Goal: Transaction & Acquisition: Purchase product/service

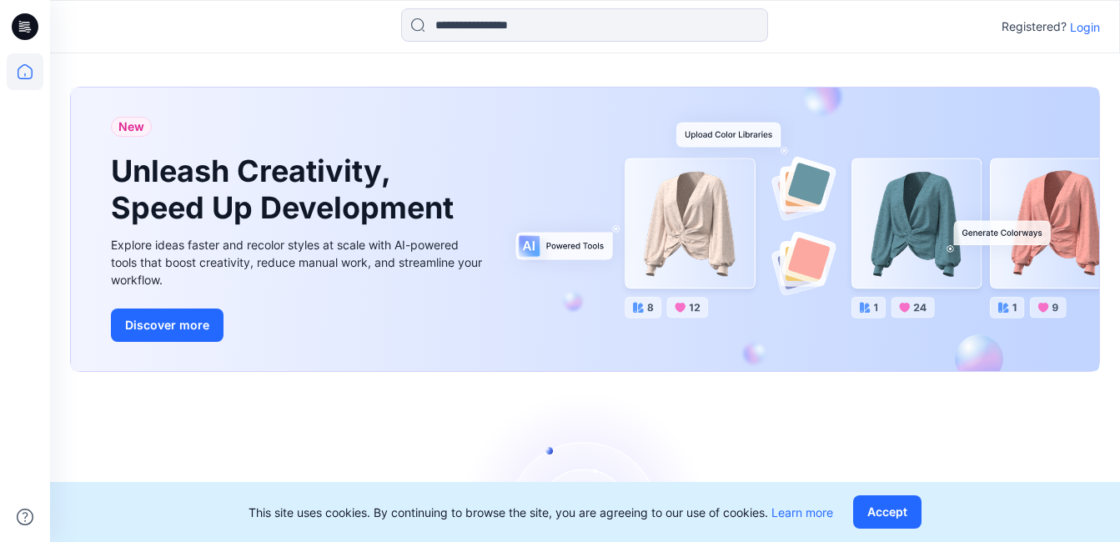
click at [1092, 28] on p "Login" at bounding box center [1085, 27] width 30 height 18
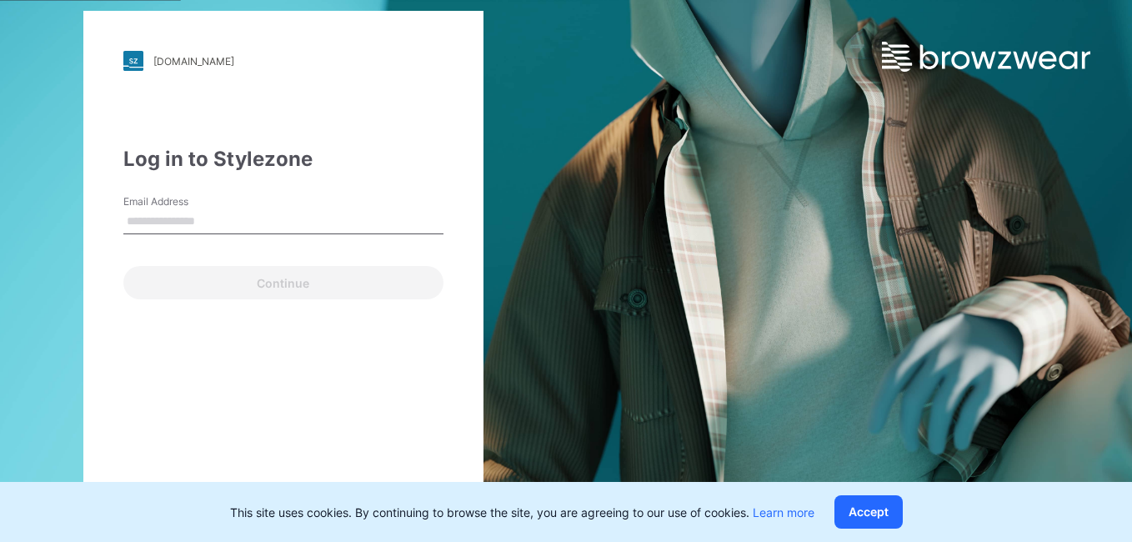
click at [175, 221] on input "Email Address" at bounding box center [283, 221] width 320 height 25
type input "**********"
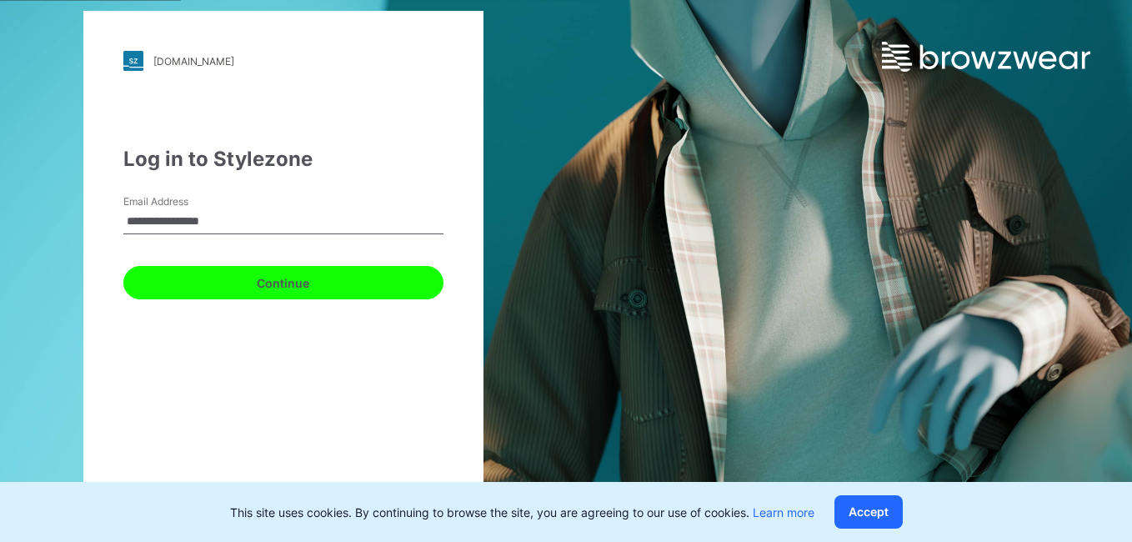
click at [273, 278] on button "Continue" at bounding box center [283, 282] width 320 height 33
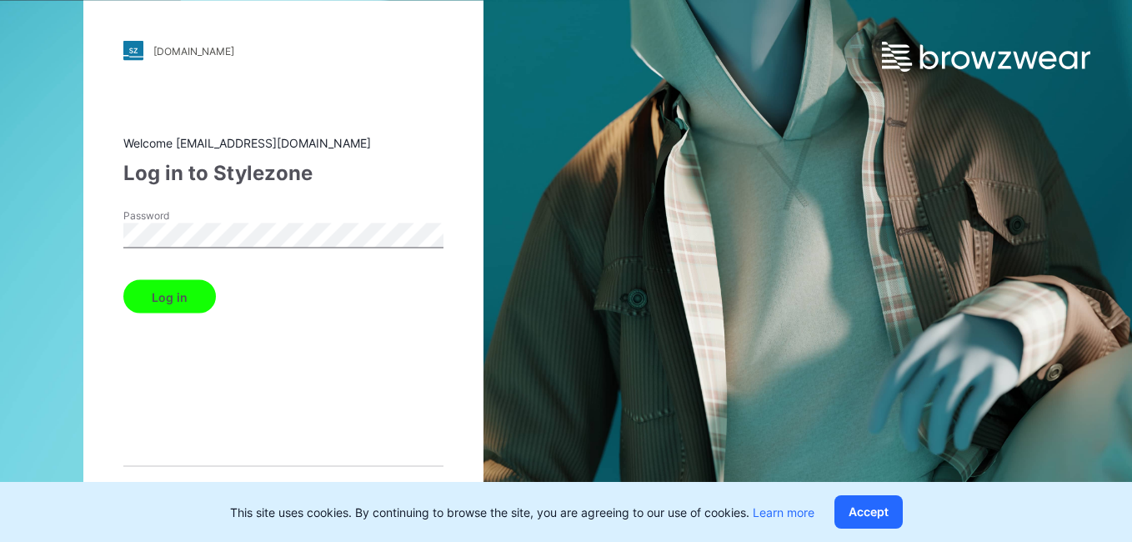
click at [159, 304] on button "Log in" at bounding box center [169, 296] width 93 height 33
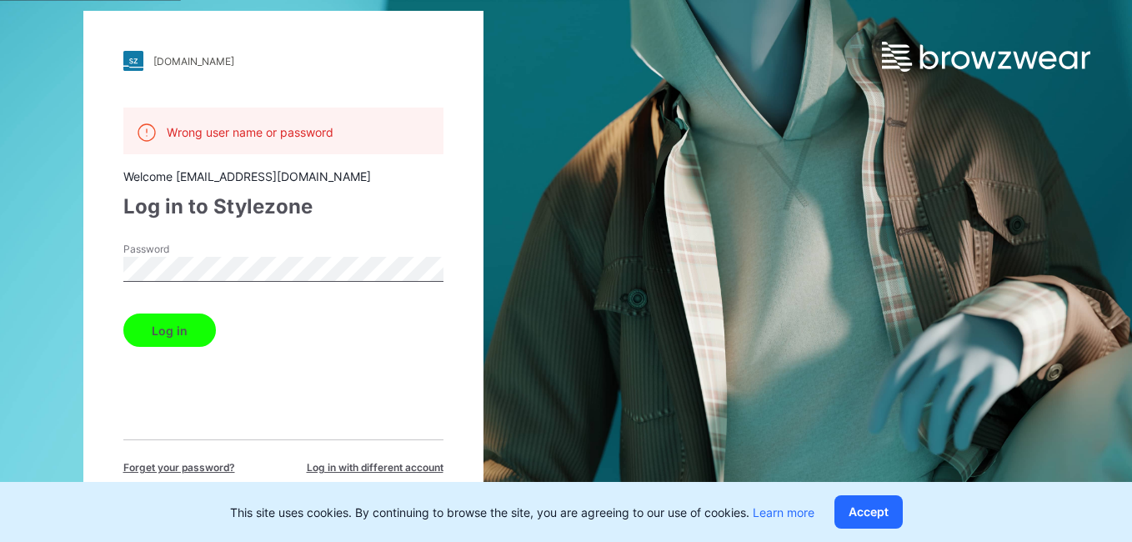
click at [171, 325] on button "Log in" at bounding box center [169, 329] width 93 height 33
click at [213, 466] on span "Forget your password?" at bounding box center [179, 467] width 112 height 15
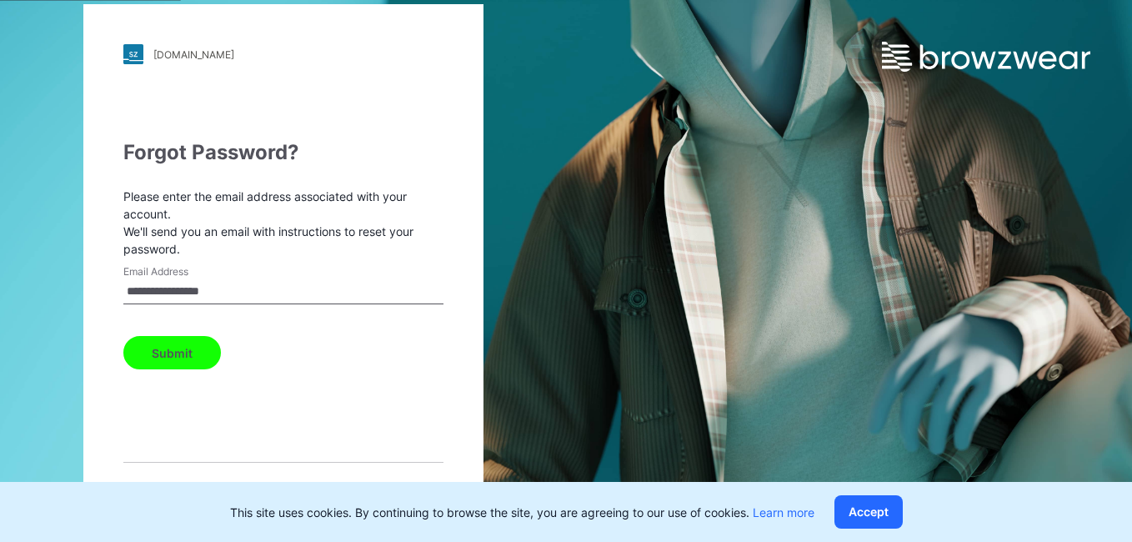
click at [243, 293] on input "**********" at bounding box center [283, 291] width 320 height 25
click at [188, 348] on button "Submit" at bounding box center [172, 352] width 98 height 33
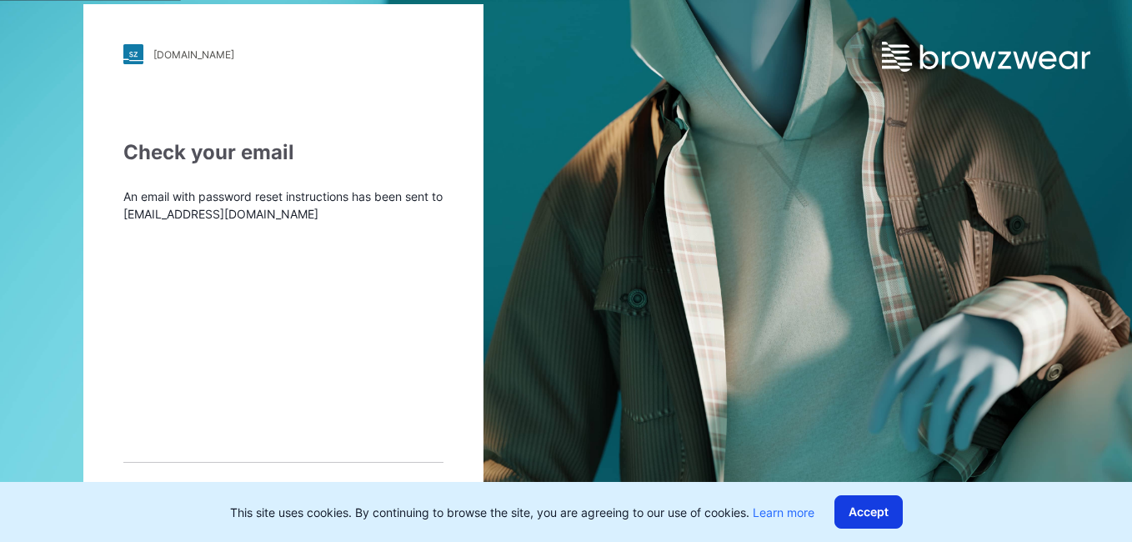
click at [890, 509] on button "Accept" at bounding box center [869, 511] width 68 height 33
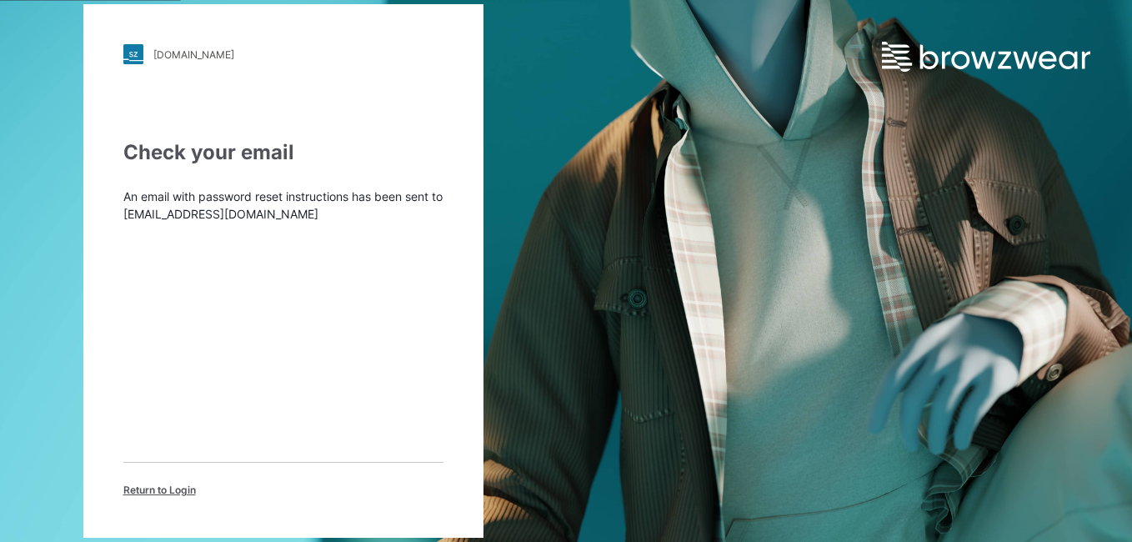
click at [161, 490] on span "Return to Login" at bounding box center [159, 490] width 73 height 15
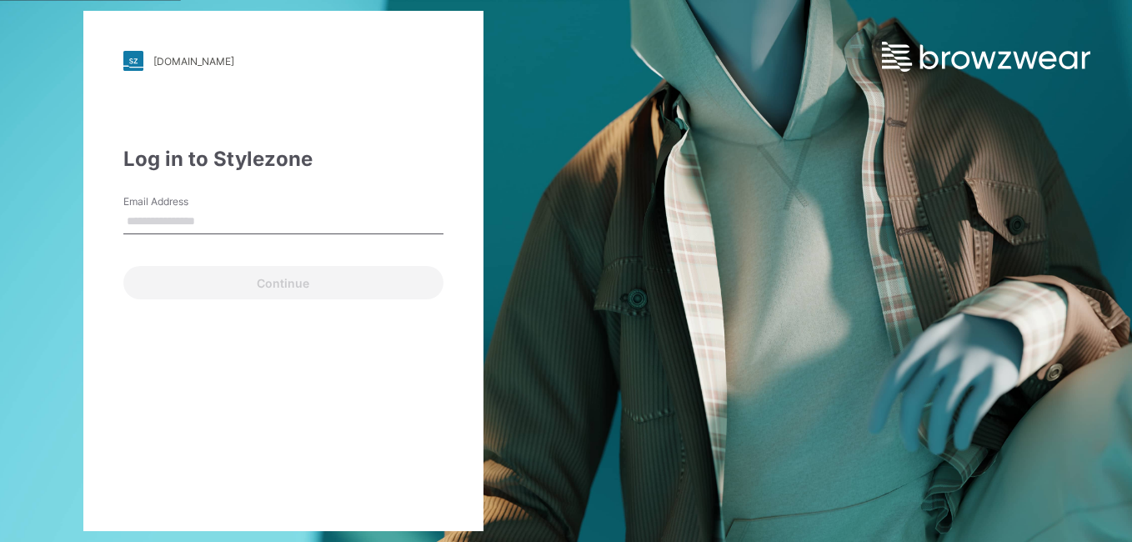
click at [170, 223] on input "Email Address" at bounding box center [283, 221] width 320 height 25
type input "**********"
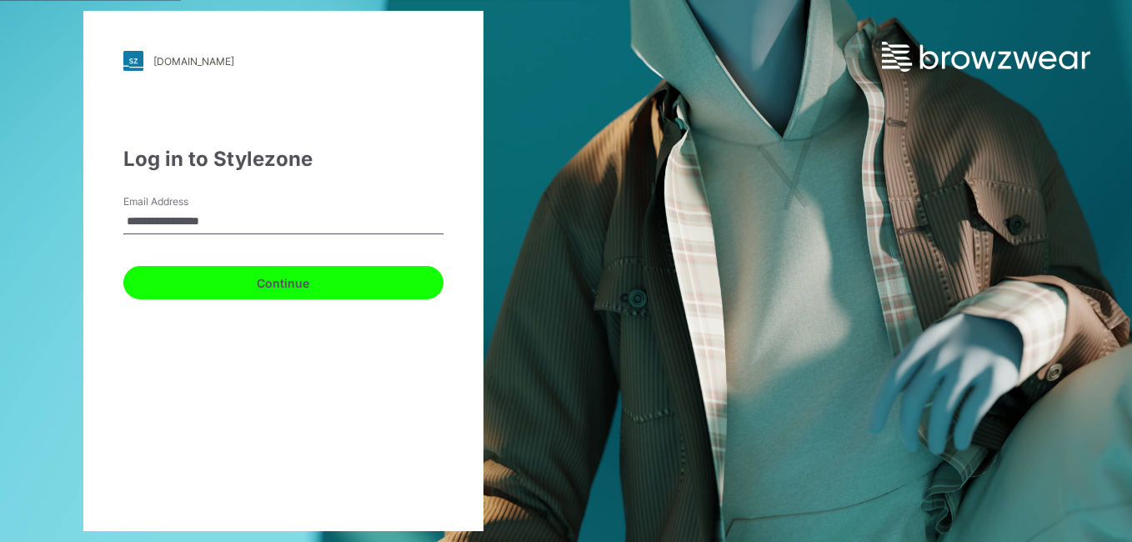
click at [210, 283] on button "Continue" at bounding box center [283, 282] width 320 height 33
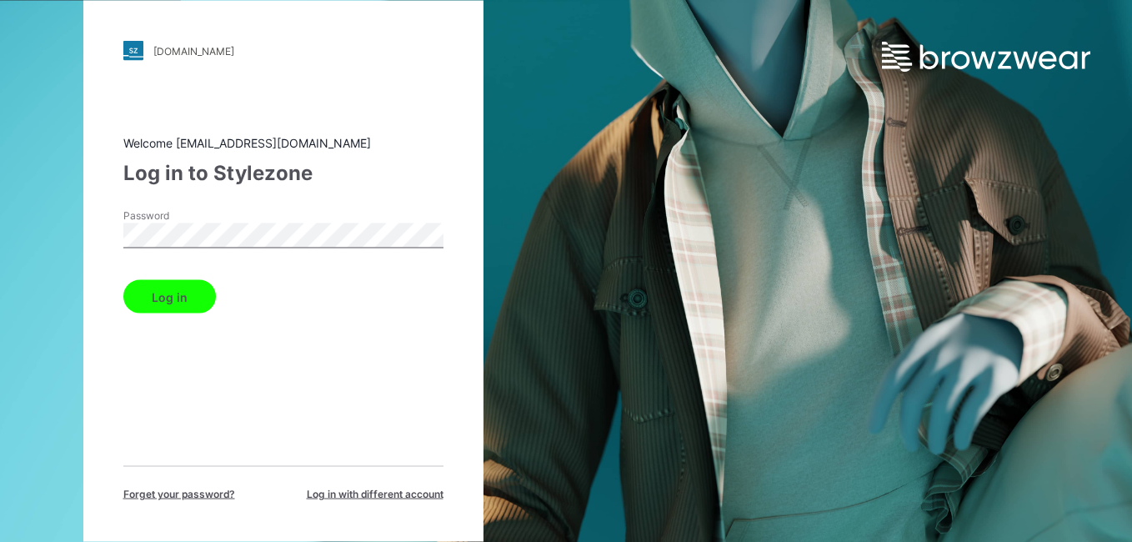
click at [179, 291] on button "Log in" at bounding box center [169, 296] width 93 height 33
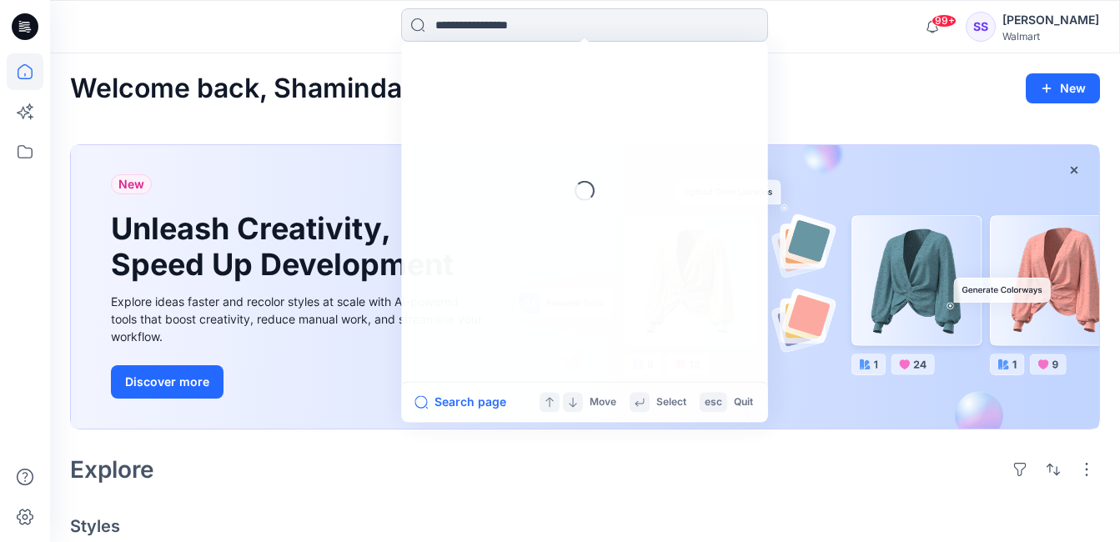
click at [626, 19] on input at bounding box center [584, 24] width 367 height 33
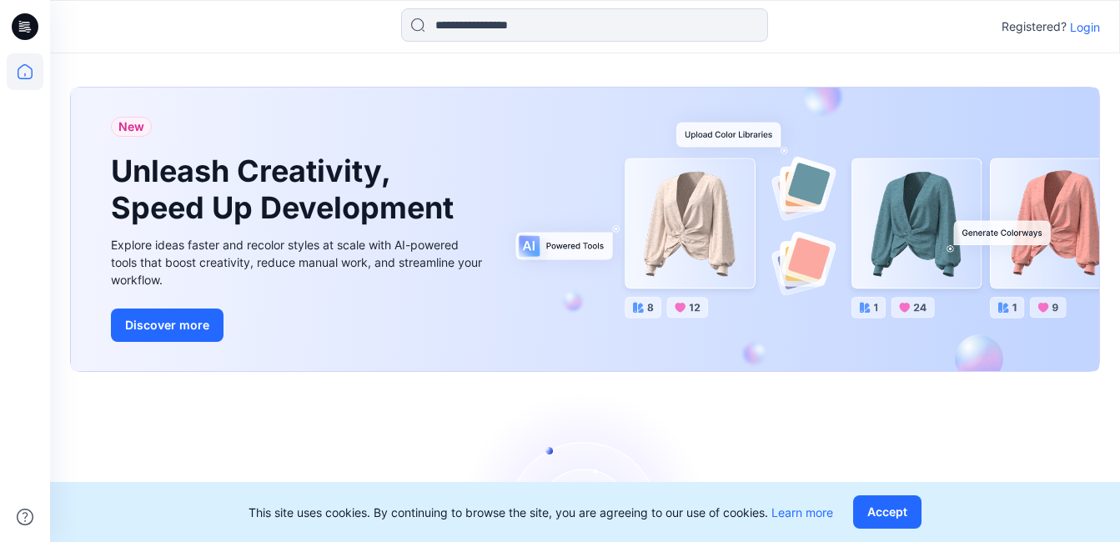
click at [1089, 18] on p "Login" at bounding box center [1085, 27] width 30 height 18
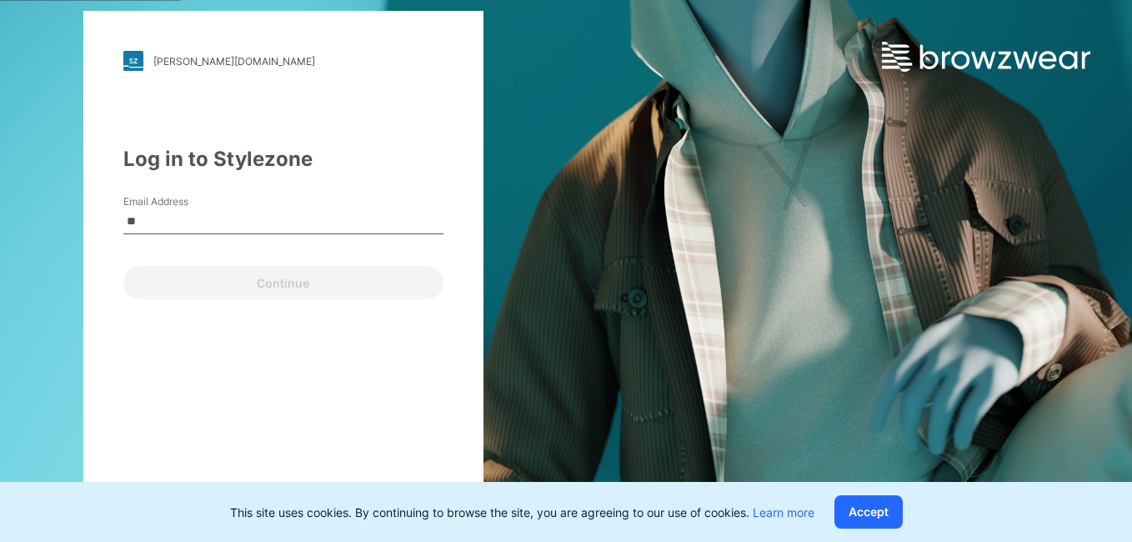
type input "*"
type input "**********"
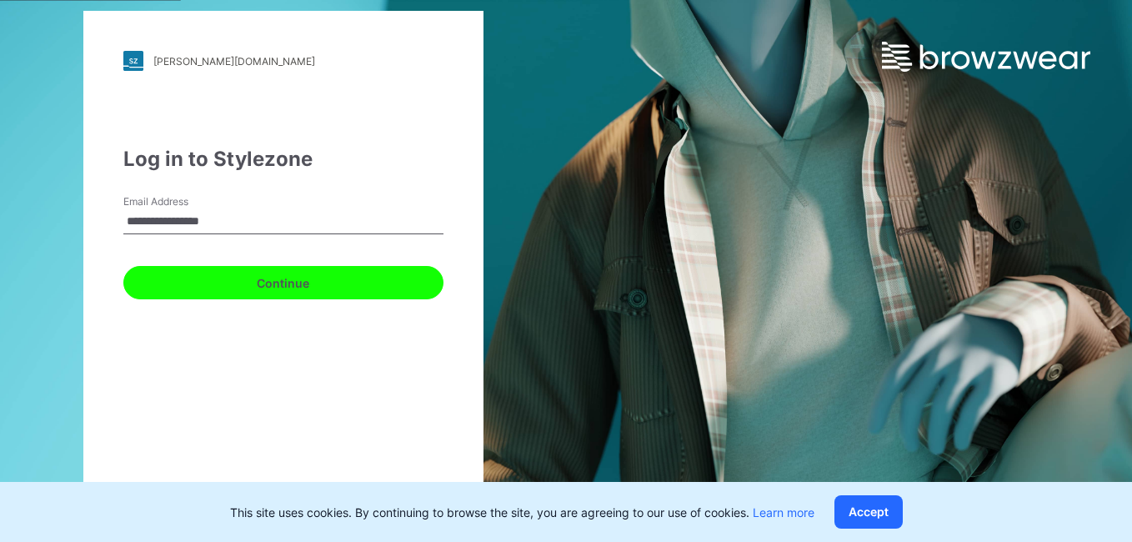
click at [288, 283] on button "Continue" at bounding box center [283, 282] width 320 height 33
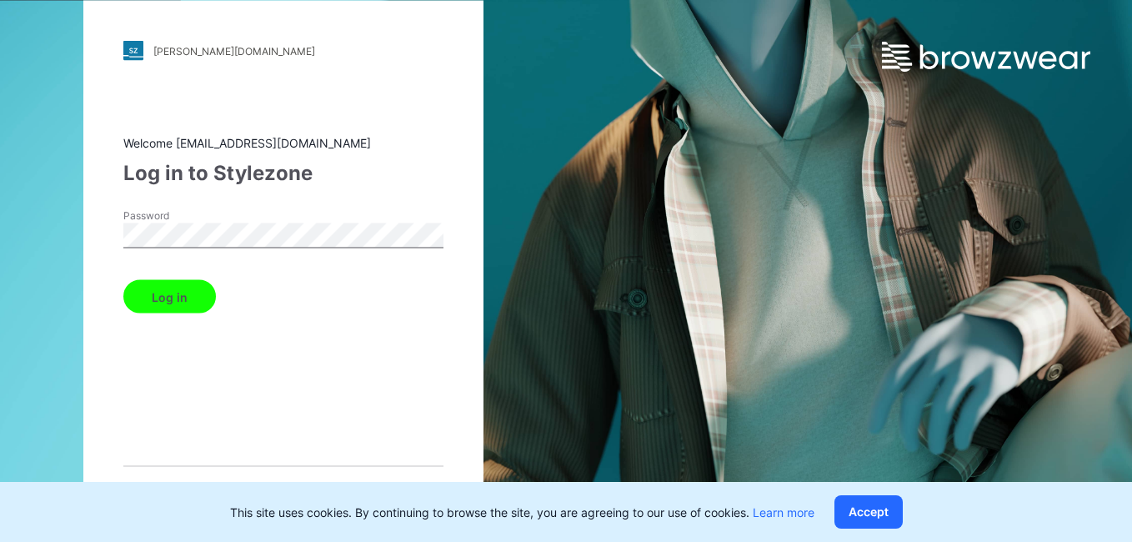
click at [170, 288] on button "Log in" at bounding box center [169, 296] width 93 height 33
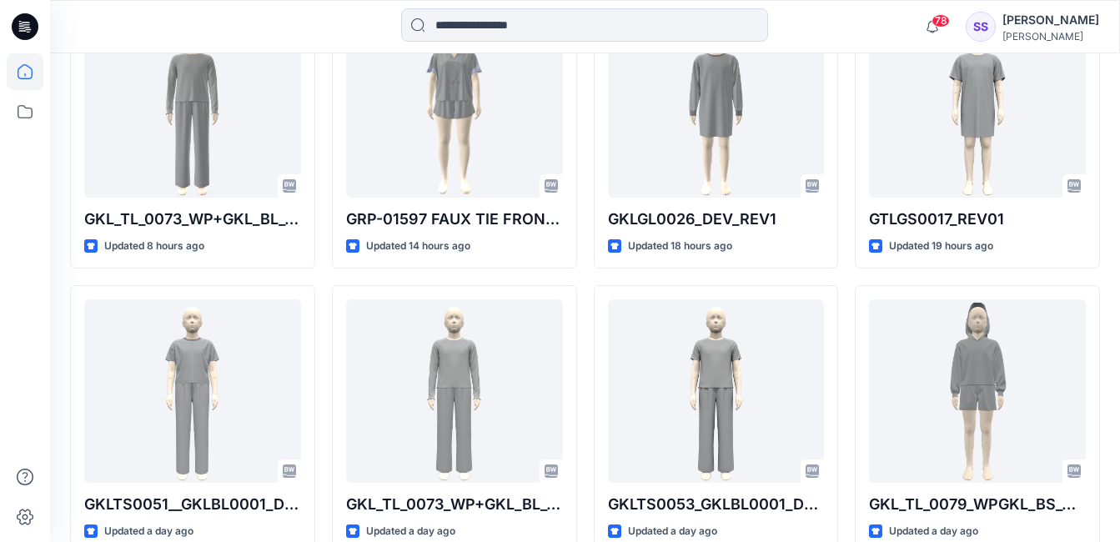
scroll to position [556, 0]
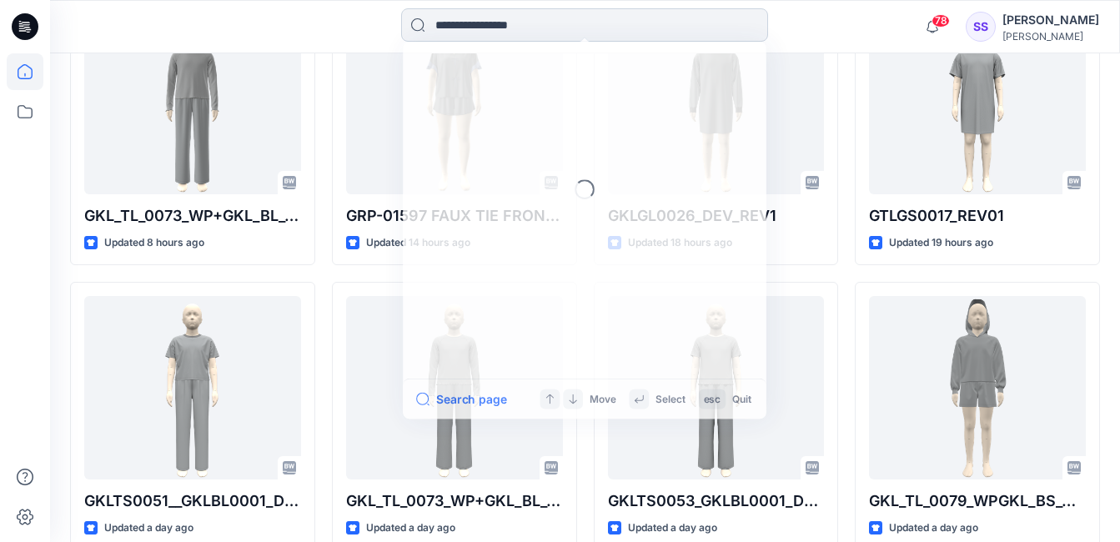
click at [429, 26] on input at bounding box center [584, 24] width 367 height 33
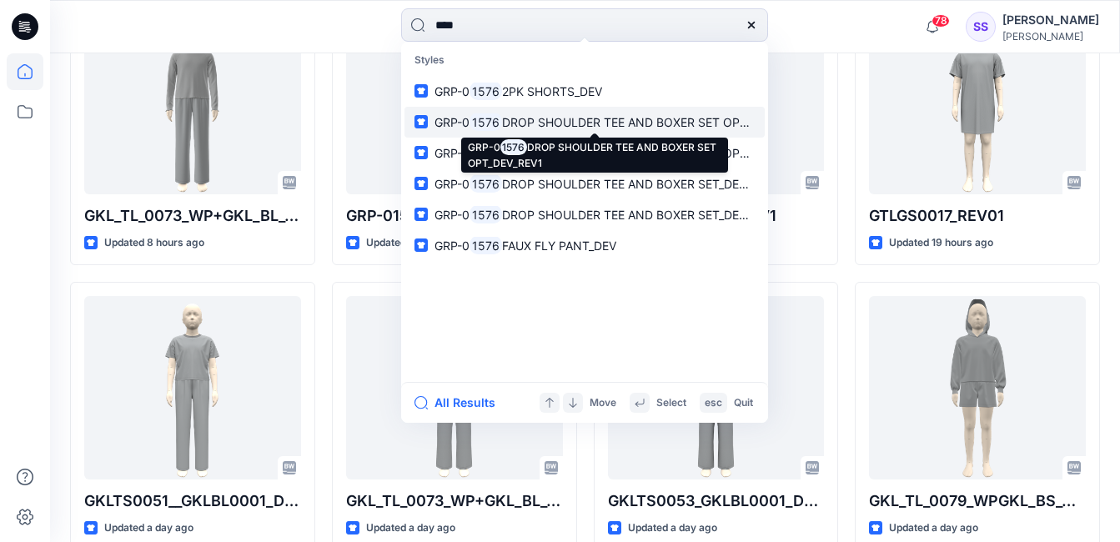
type input "****"
click at [519, 127] on span "DROP SHOULDER TEE AND BOXER SET OPT_DEV_REV1" at bounding box center [653, 122] width 303 height 14
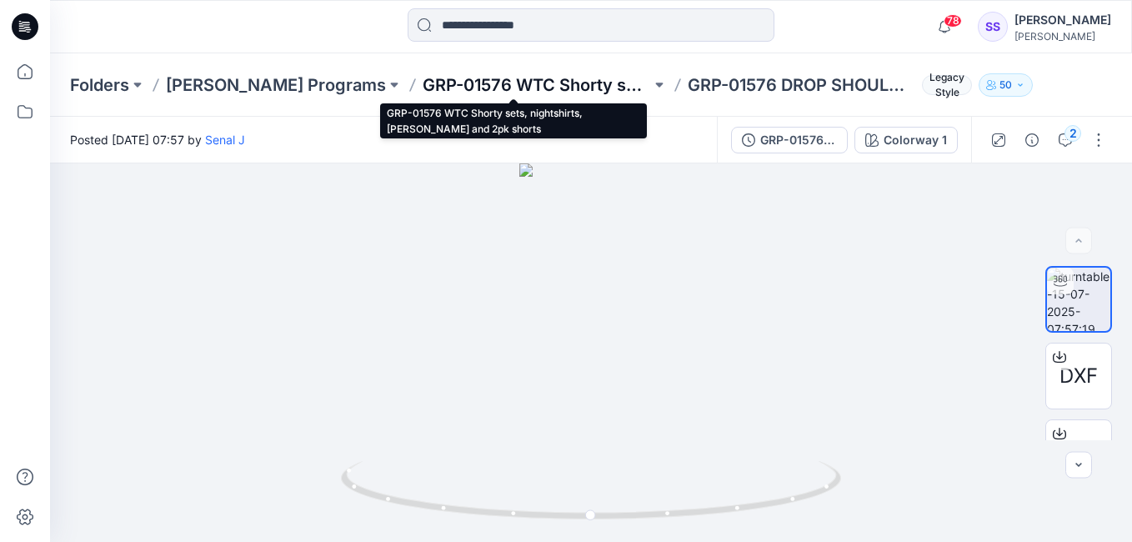
drag, startPoint x: 431, startPoint y: 82, endPoint x: 422, endPoint y: 83, distance: 9.2
click at [423, 83] on p "GRP-01576 WTC Shorty sets, nightshirts, [PERSON_NAME] and 2pk shorts" at bounding box center [537, 84] width 228 height 23
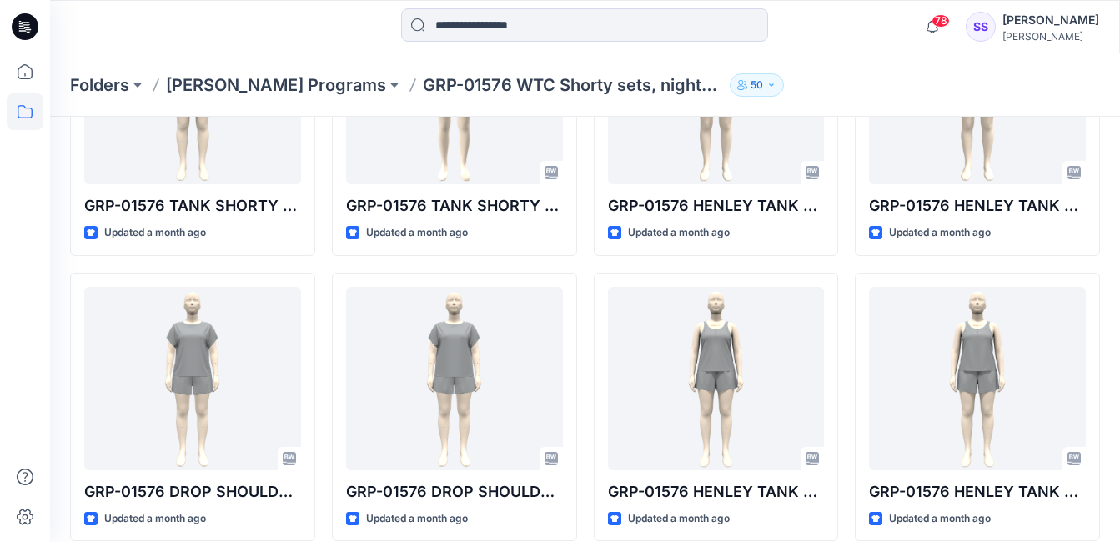
scroll to position [233, 0]
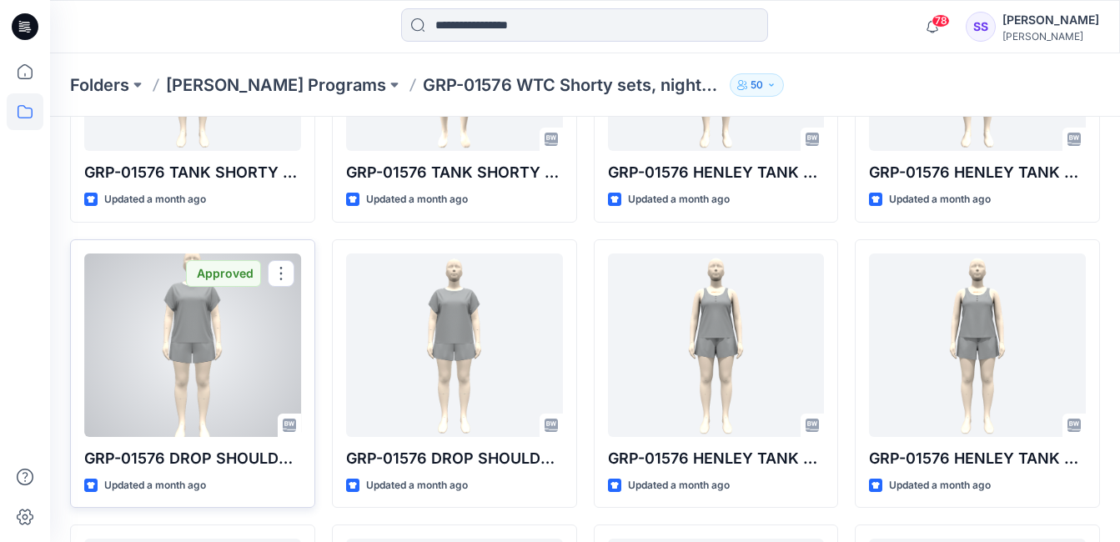
click at [248, 380] on div at bounding box center [192, 344] width 217 height 183
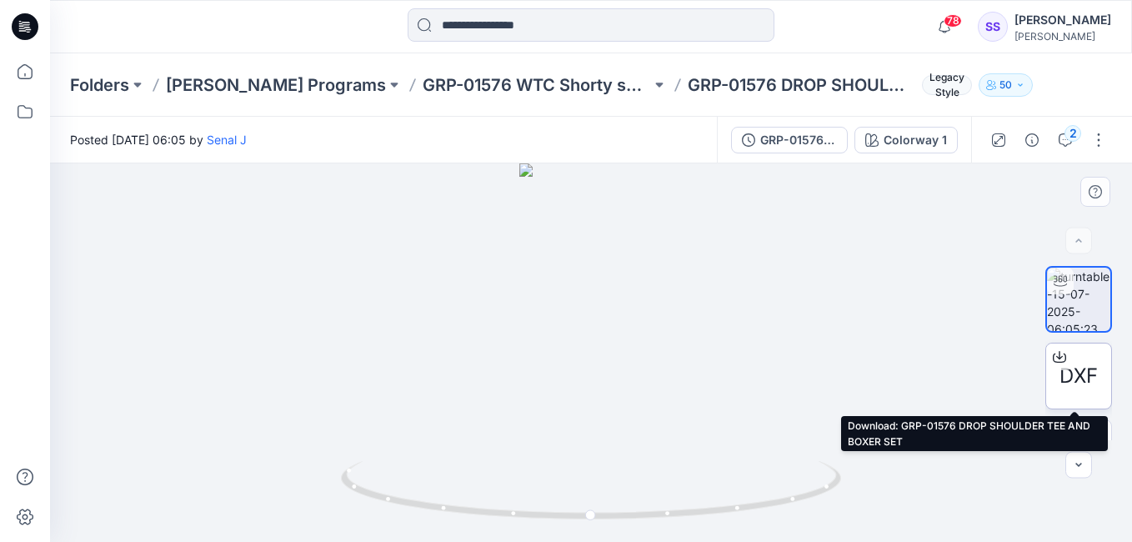
click at [1053, 353] on icon at bounding box center [1059, 356] width 13 height 13
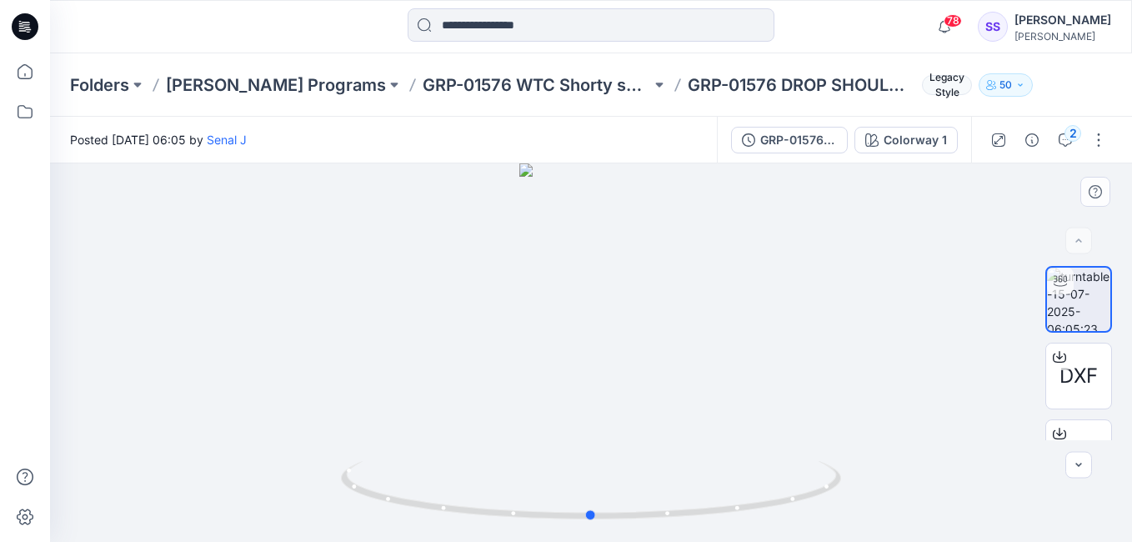
click at [916, 335] on div at bounding box center [591, 352] width 1082 height 378
